Goal: Information Seeking & Learning: Learn about a topic

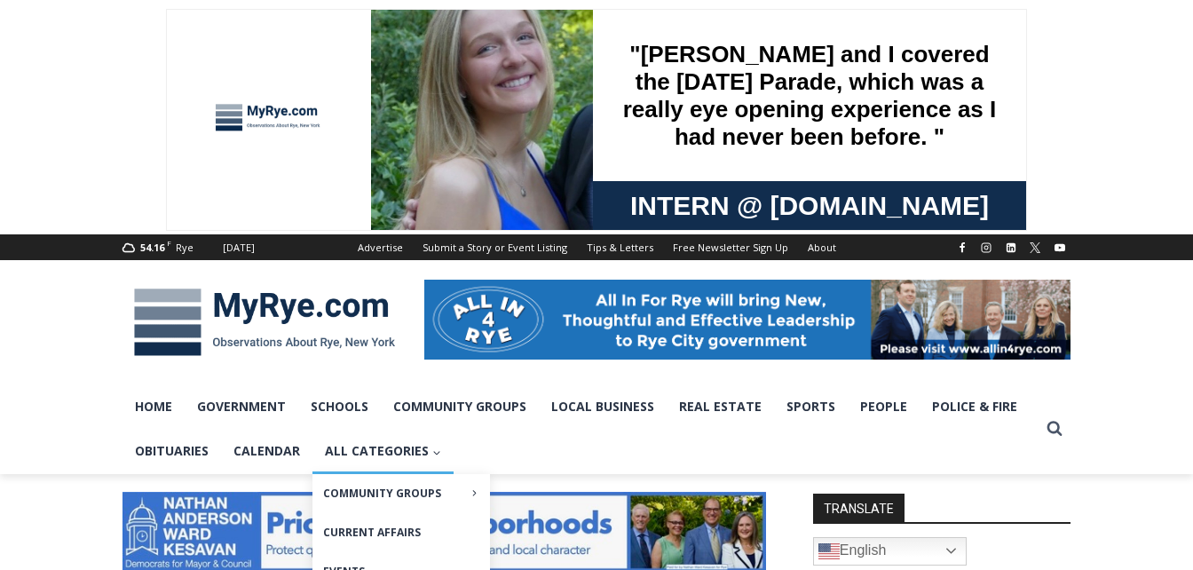
scroll to position [586, 0]
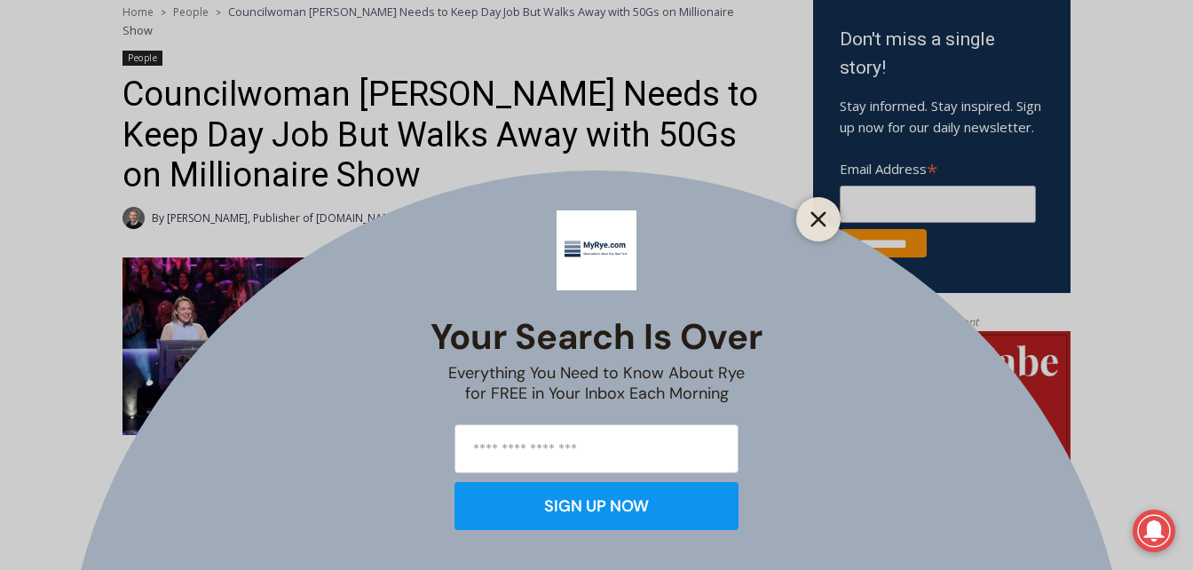
click at [823, 221] on icon "Close" at bounding box center [818, 219] width 16 height 16
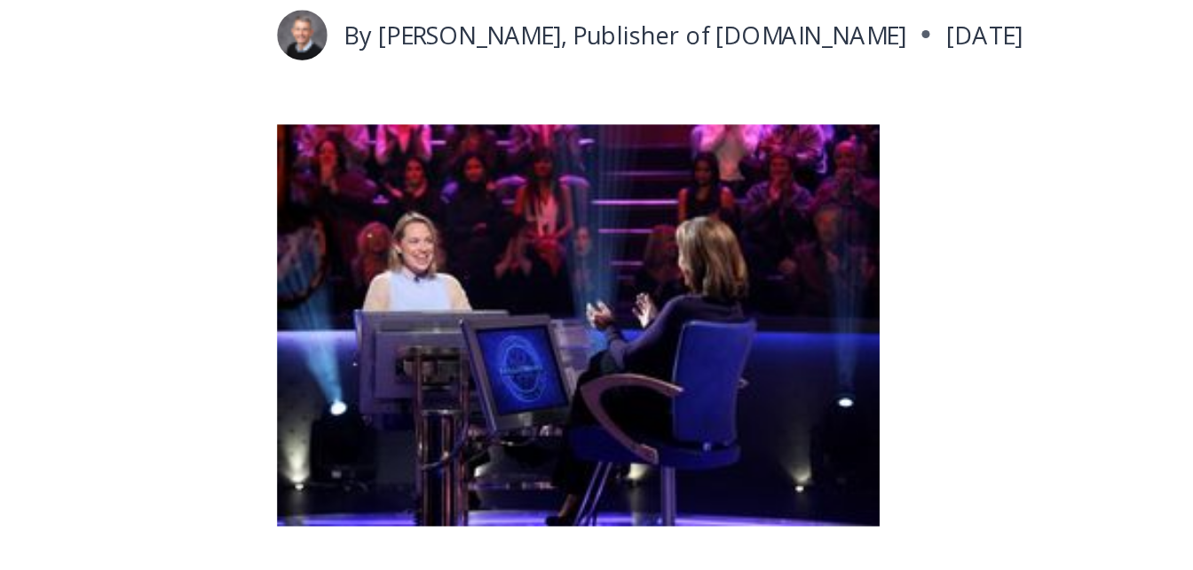
scroll to position [635, 0]
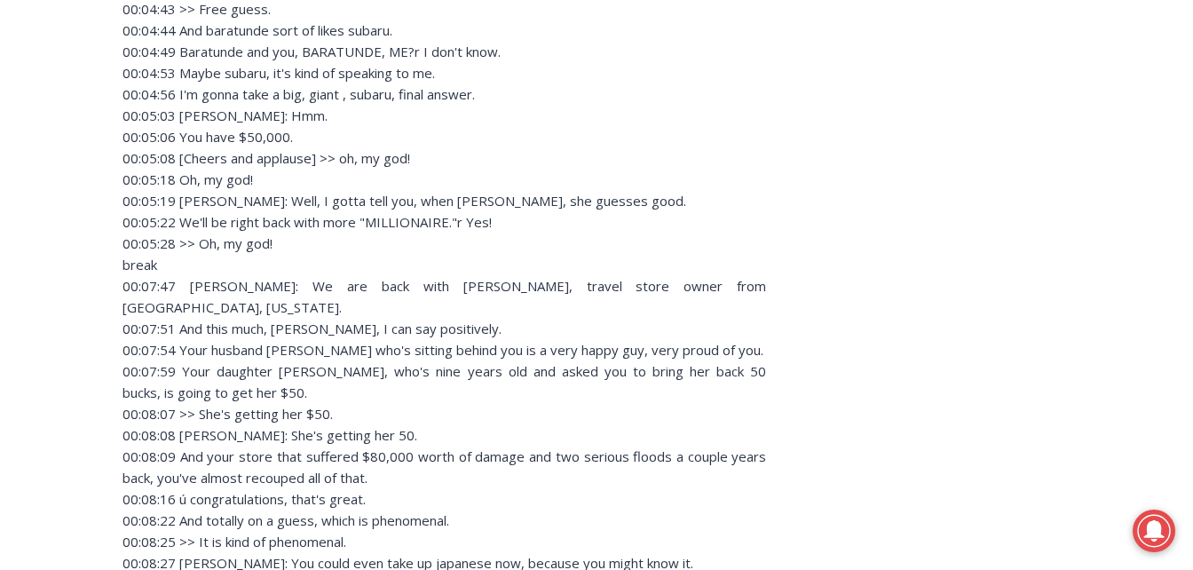
scroll to position [3590, 0]
